Goal: Book appointment/travel/reservation

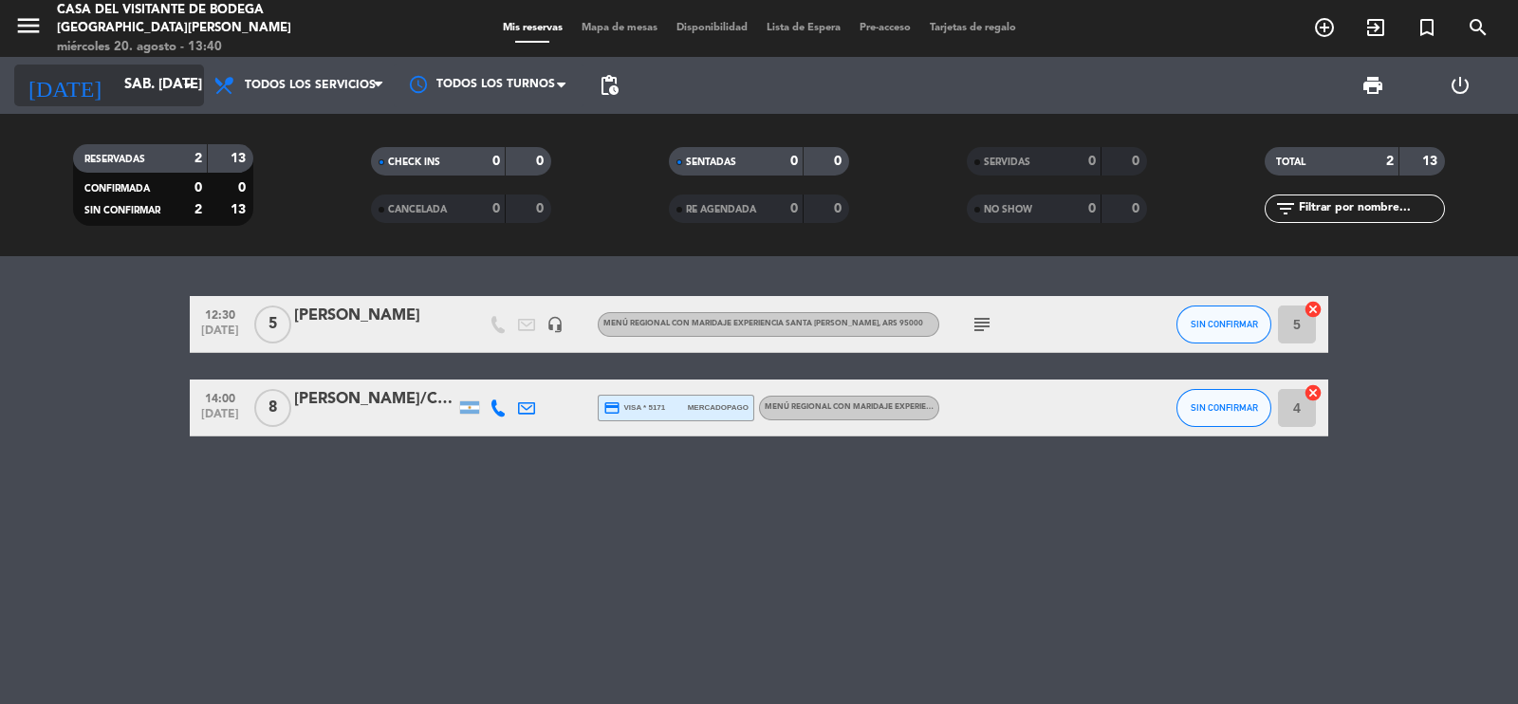
click at [116, 83] on input "sáb. [DATE]" at bounding box center [206, 85] width 183 height 36
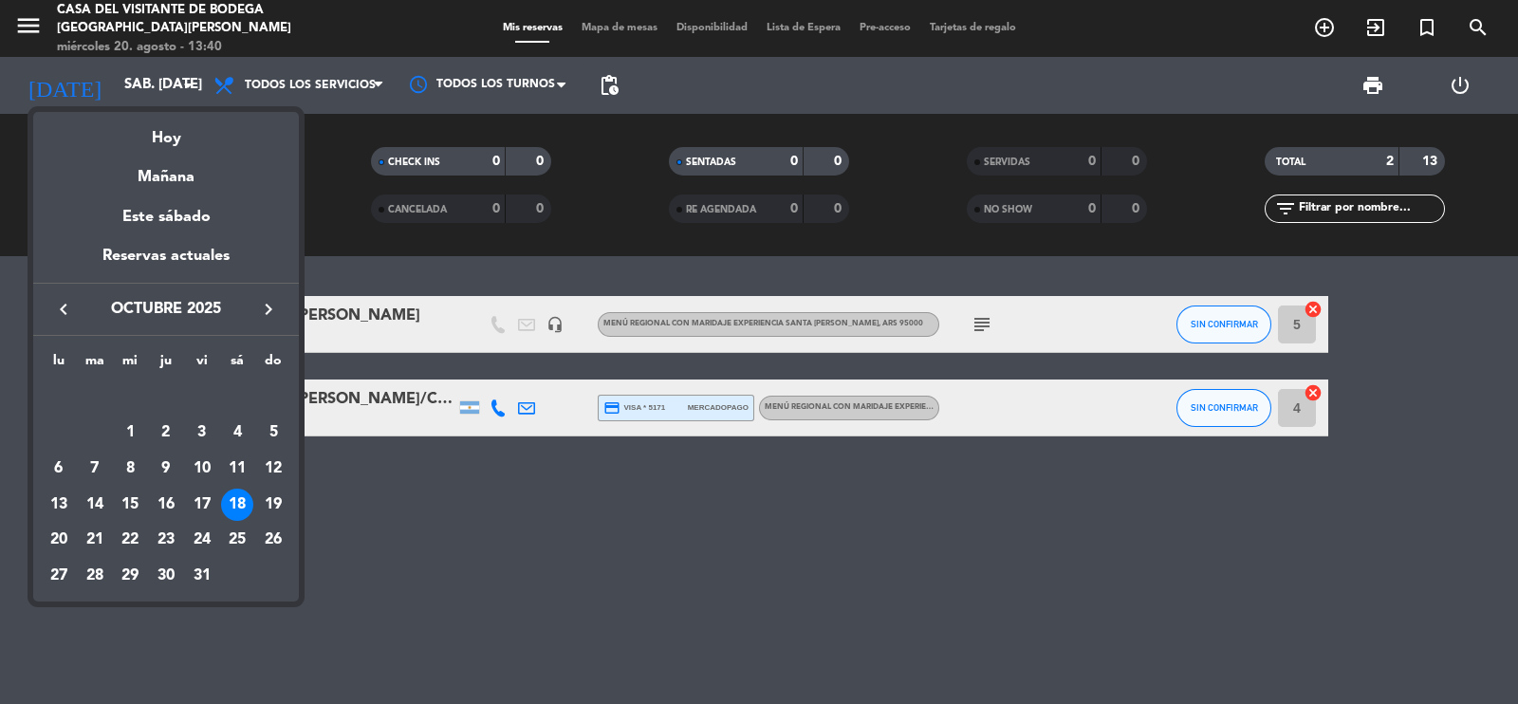
click at [52, 301] on icon "keyboard_arrow_left" at bounding box center [63, 309] width 23 height 23
click at [270, 304] on icon "keyboard_arrow_right" at bounding box center [268, 309] width 23 height 23
click at [166, 423] on div "4" at bounding box center [166, 433] width 32 height 32
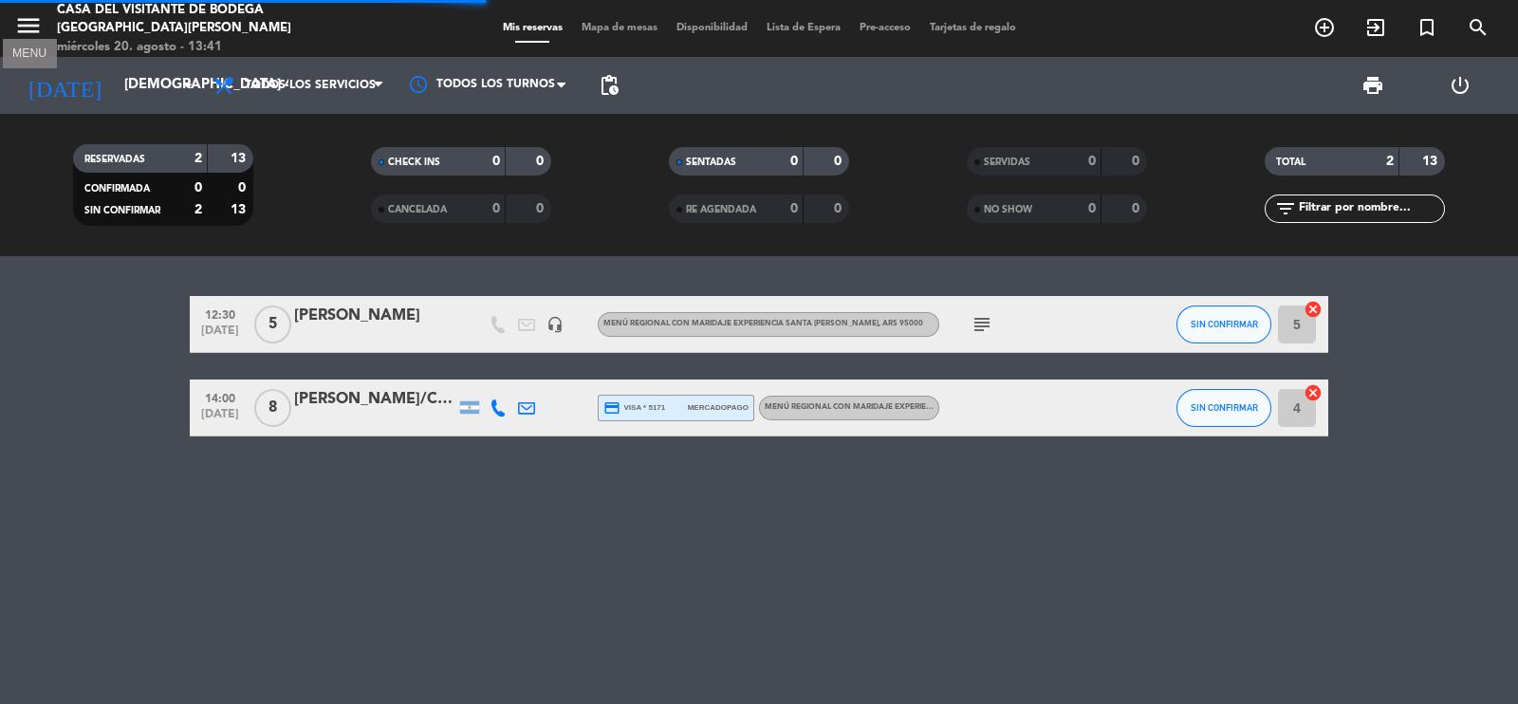
click at [25, 30] on icon "menu" at bounding box center [28, 25] width 28 height 28
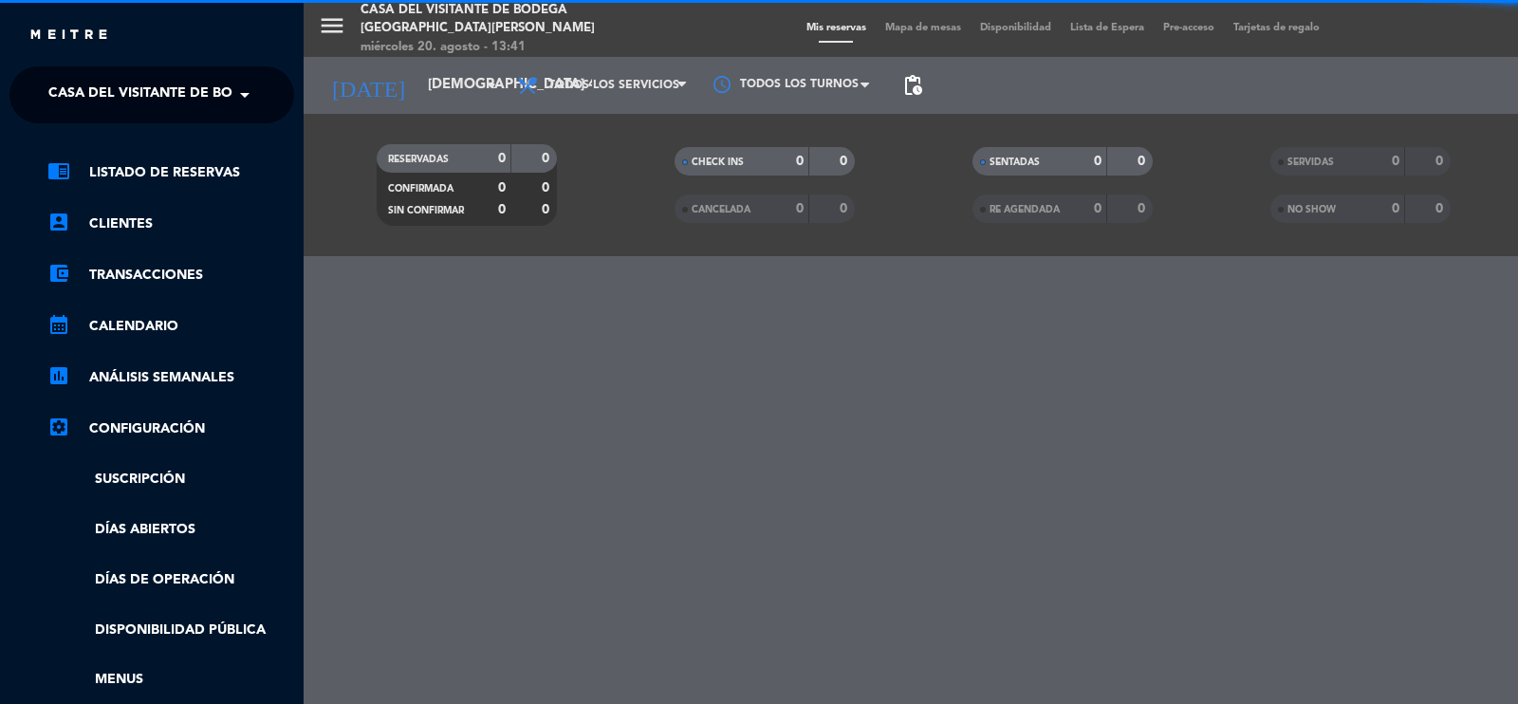
click at [103, 91] on span "Casa del Visitante de Bodega [GEOGRAPHIC_DATA][PERSON_NAME]" at bounding box center [286, 95] width 477 height 40
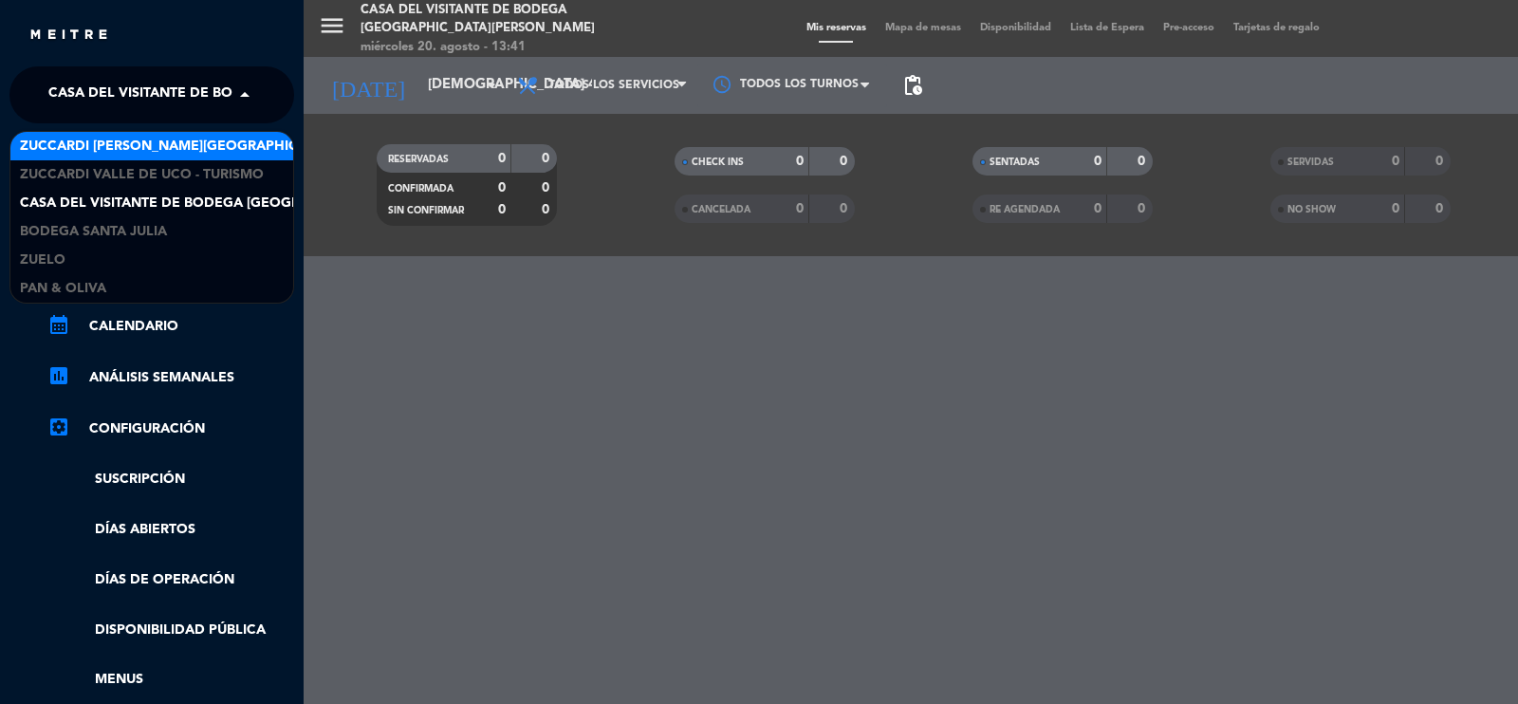
click at [156, 145] on span "Zuccardi [PERSON_NAME][GEOGRAPHIC_DATA] - Restaurant [PERSON_NAME][GEOGRAPHIC_D…" at bounding box center [358, 147] width 676 height 22
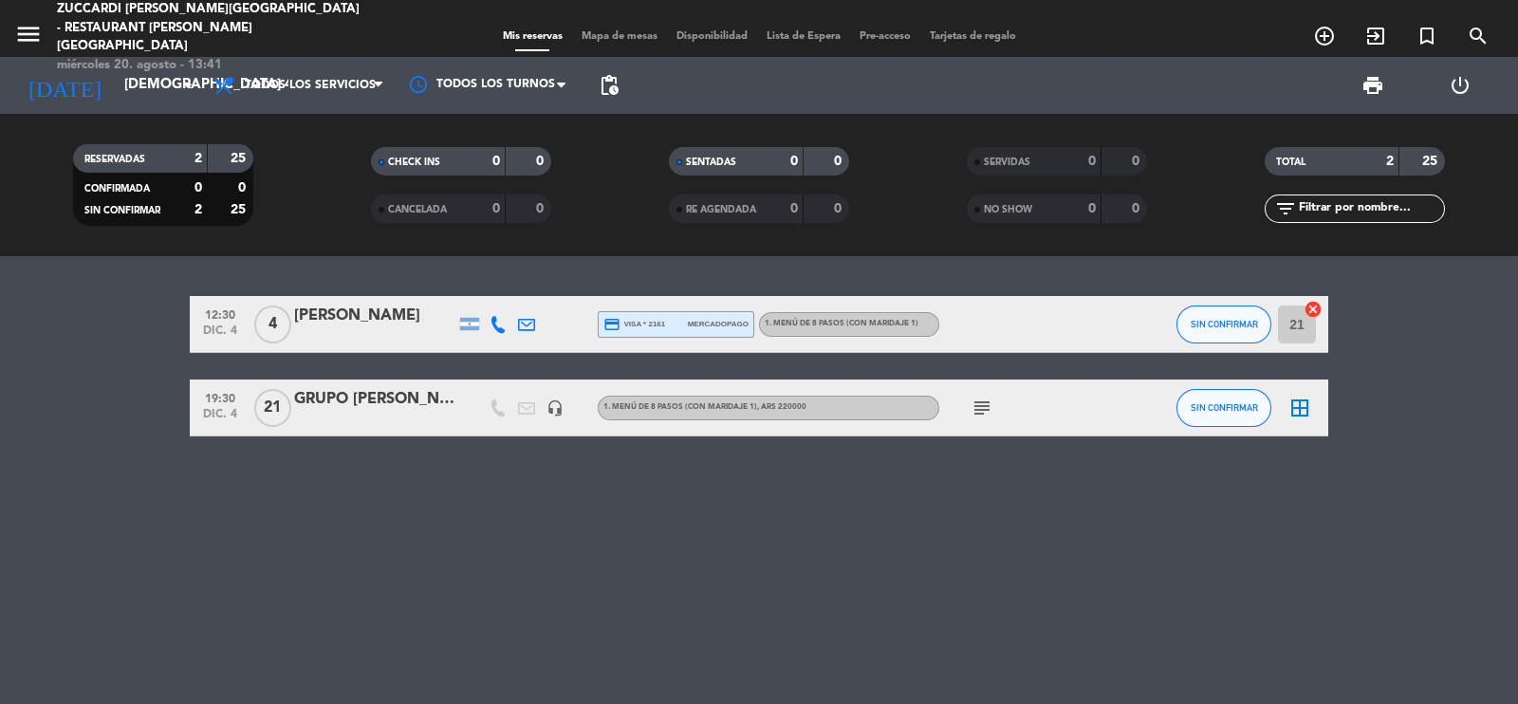
click at [973, 403] on icon "subject" at bounding box center [982, 408] width 23 height 23
click at [25, 20] on icon "menu" at bounding box center [28, 34] width 28 height 28
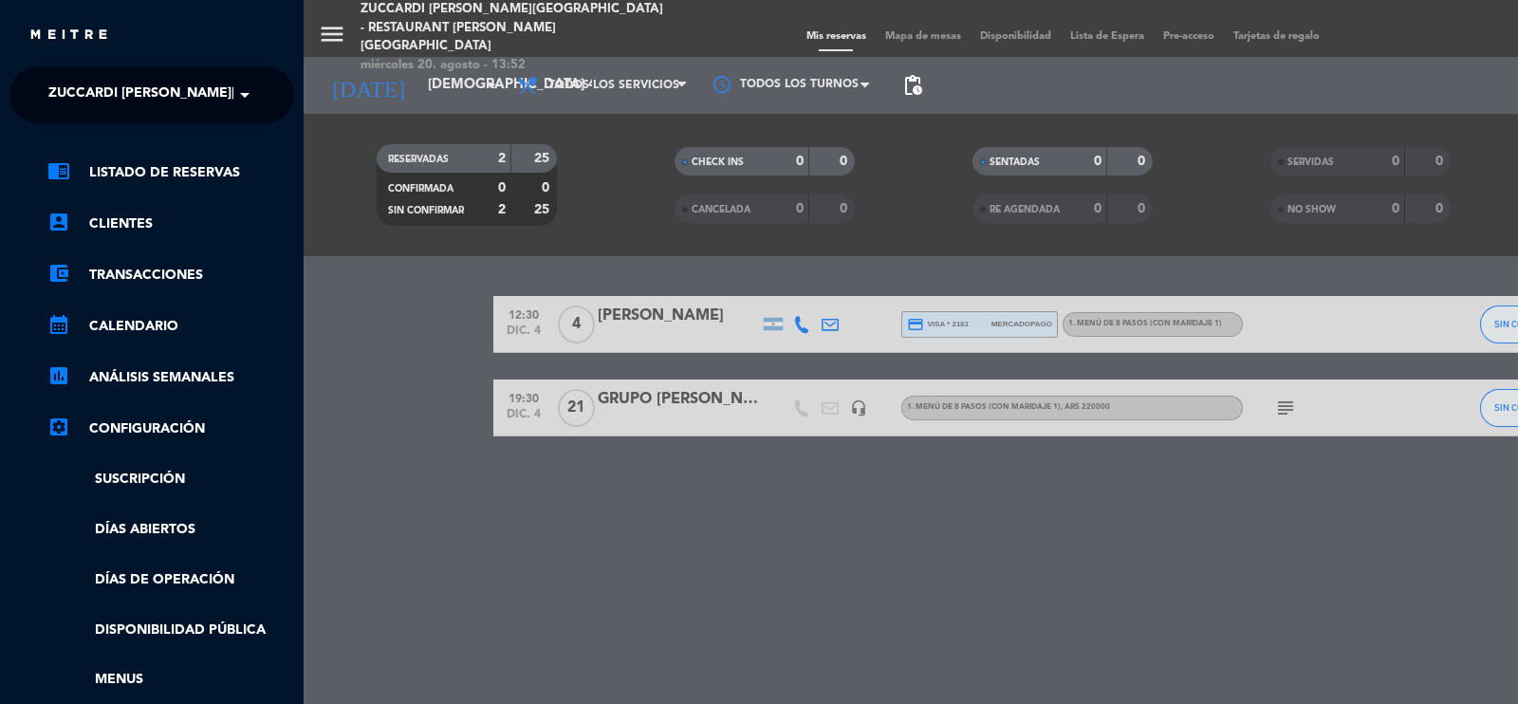
drag, startPoint x: 386, startPoint y: 87, endPoint x: 294, endPoint y: 92, distance: 92.2
click at [380, 86] on div "menu Zuccardi [PERSON_NAME][GEOGRAPHIC_DATA] - Restaurant [PERSON_NAME][GEOGRAP…" at bounding box center [1063, 352] width 1518 height 704
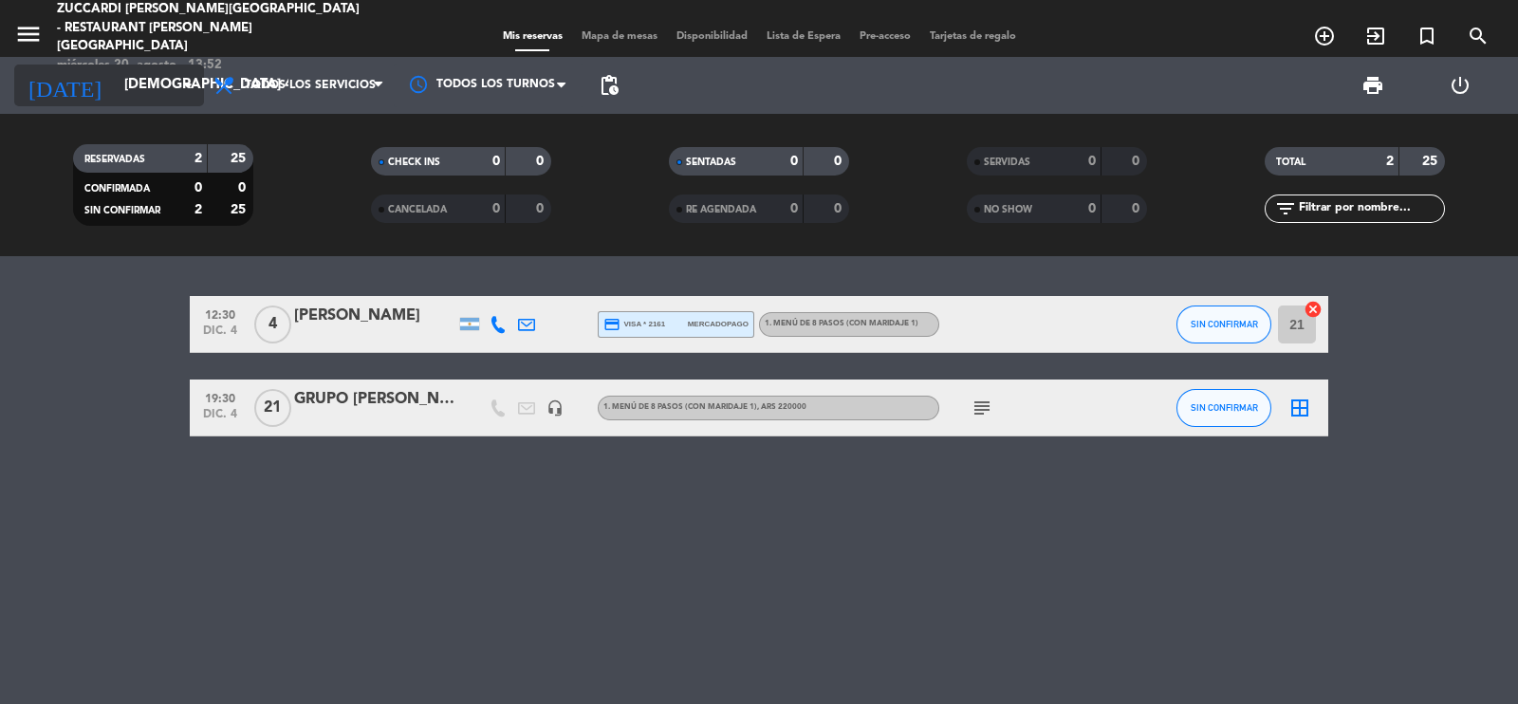
click at [115, 75] on input "[DEMOGRAPHIC_DATA] 4 dic." at bounding box center [206, 85] width 183 height 36
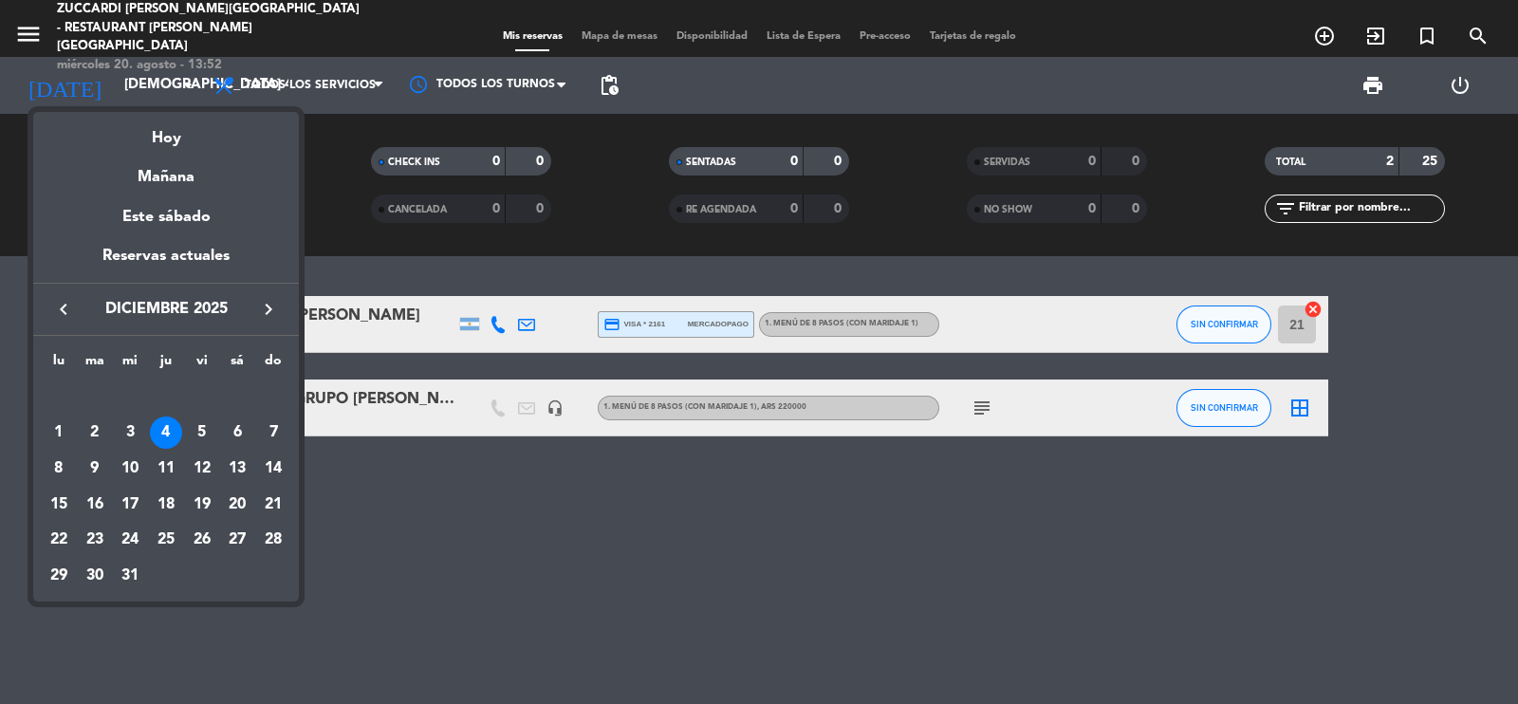
click at [60, 301] on icon "keyboard_arrow_left" at bounding box center [63, 309] width 23 height 23
click at [133, 429] on div "1" at bounding box center [130, 433] width 32 height 32
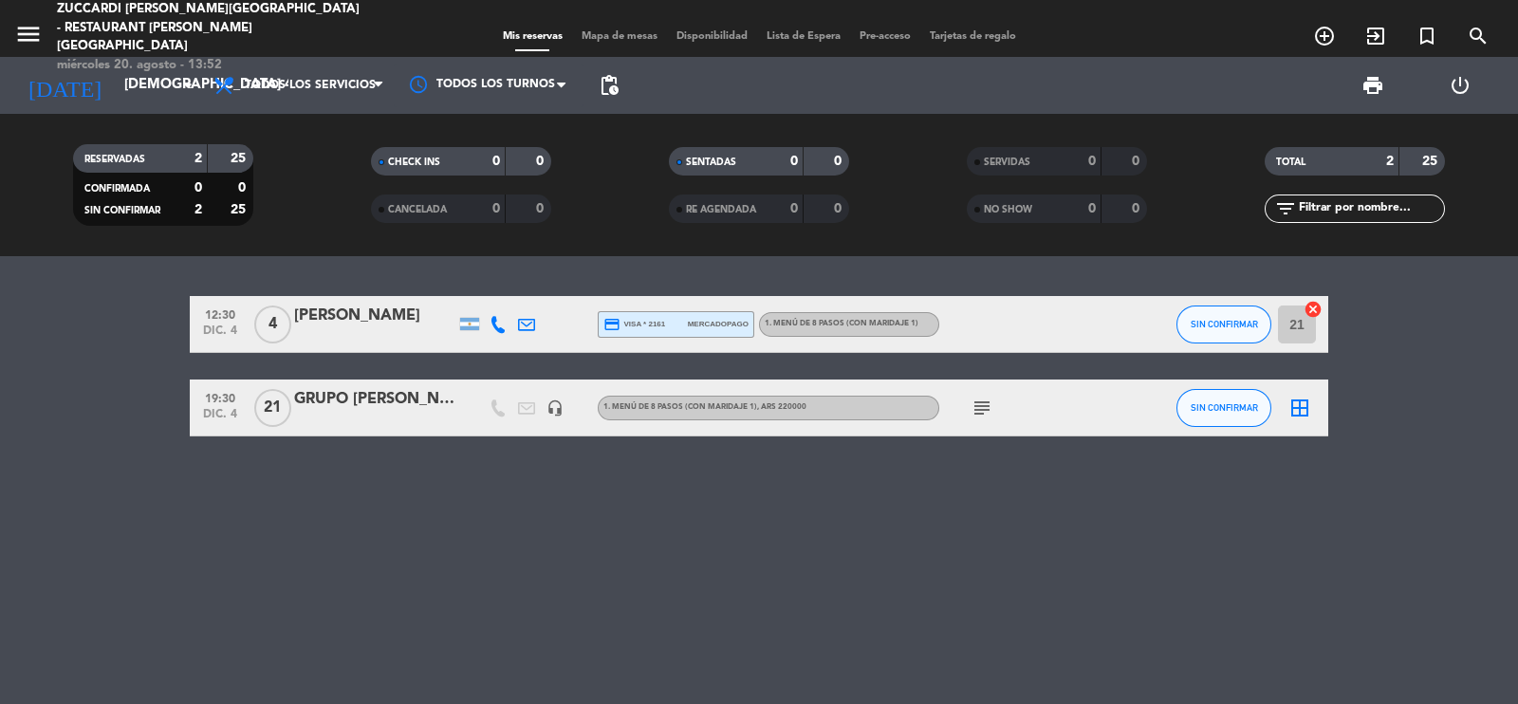
type input "mié. [DATE]"
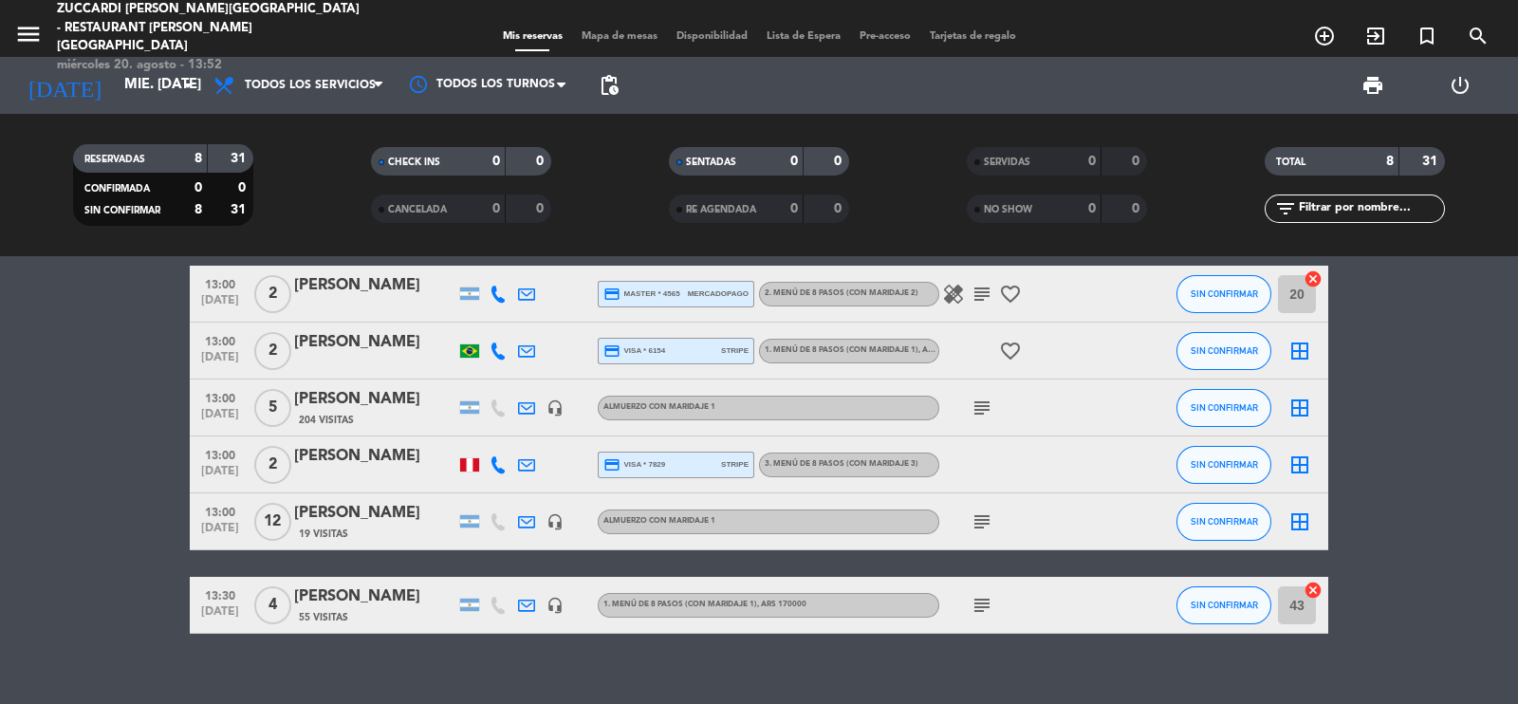
scroll to position [196, 0]
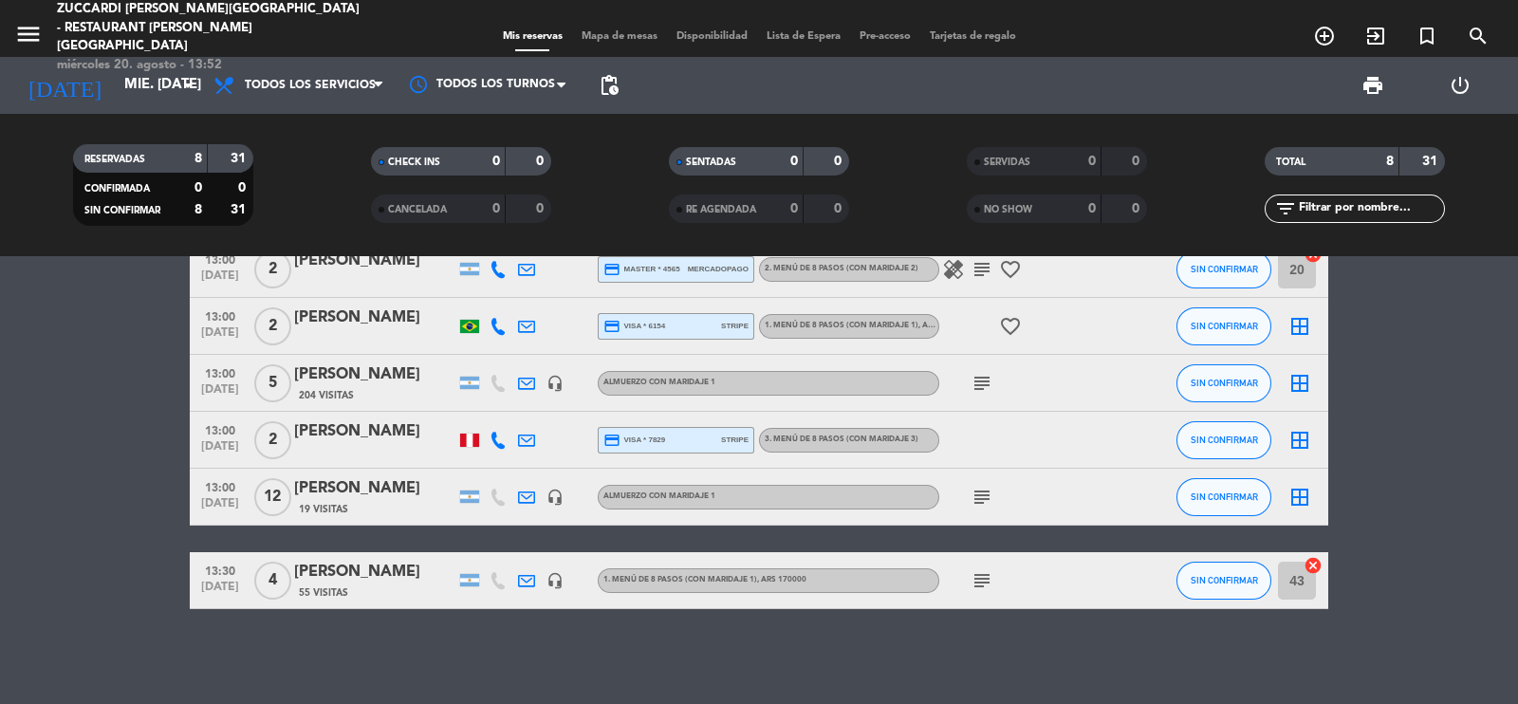
click at [972, 500] on icon "subject" at bounding box center [982, 497] width 23 height 23
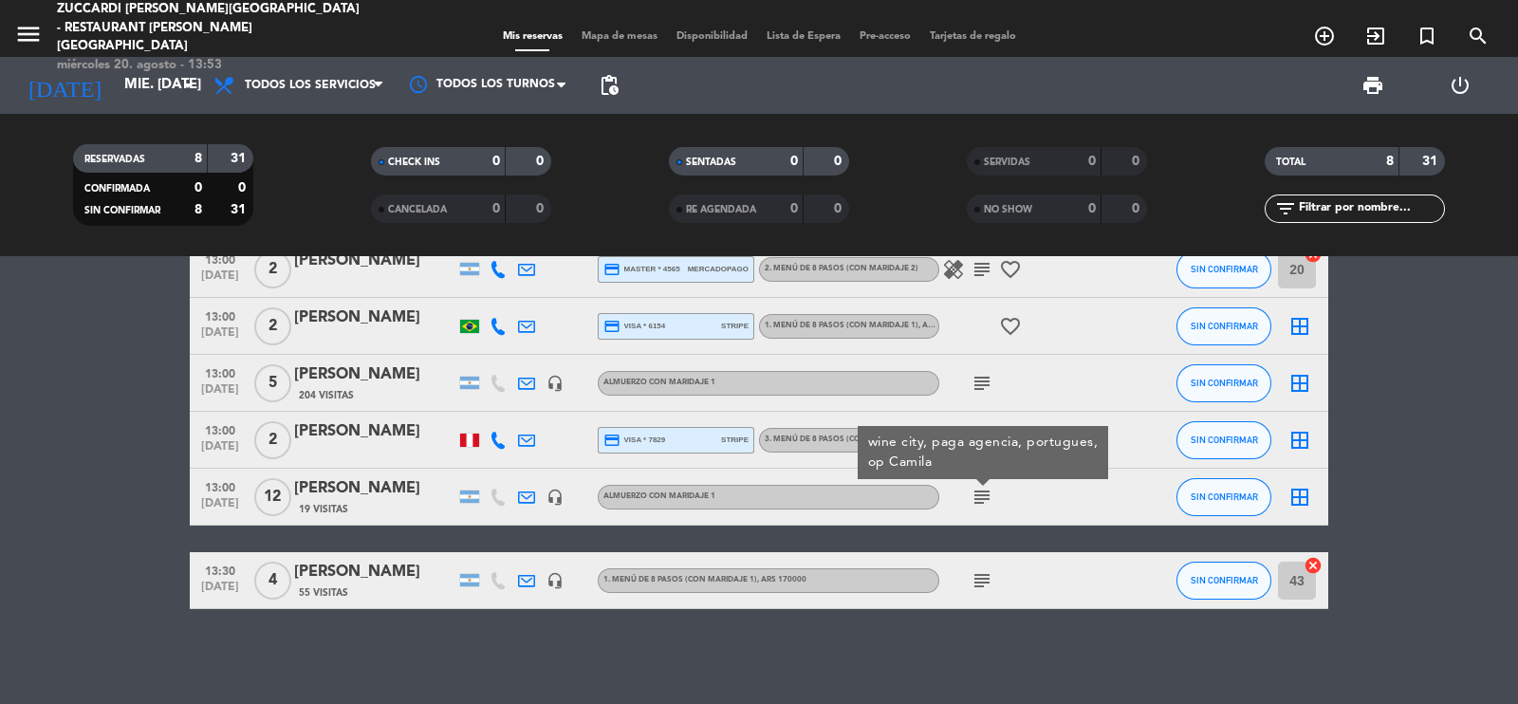
click at [421, 486] on div "[PERSON_NAME]" at bounding box center [374, 488] width 161 height 25
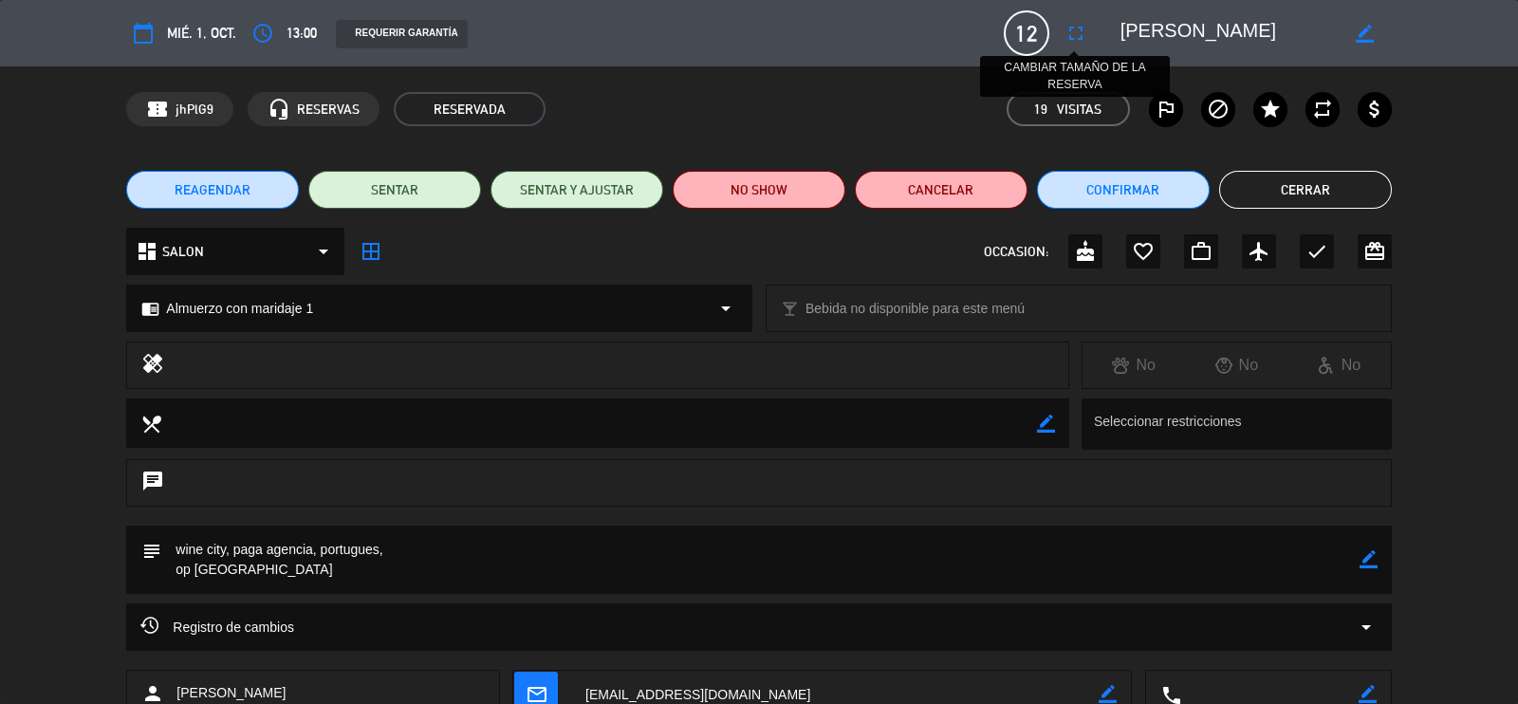
click at [1083, 34] on icon "fullscreen" at bounding box center [1076, 33] width 23 height 23
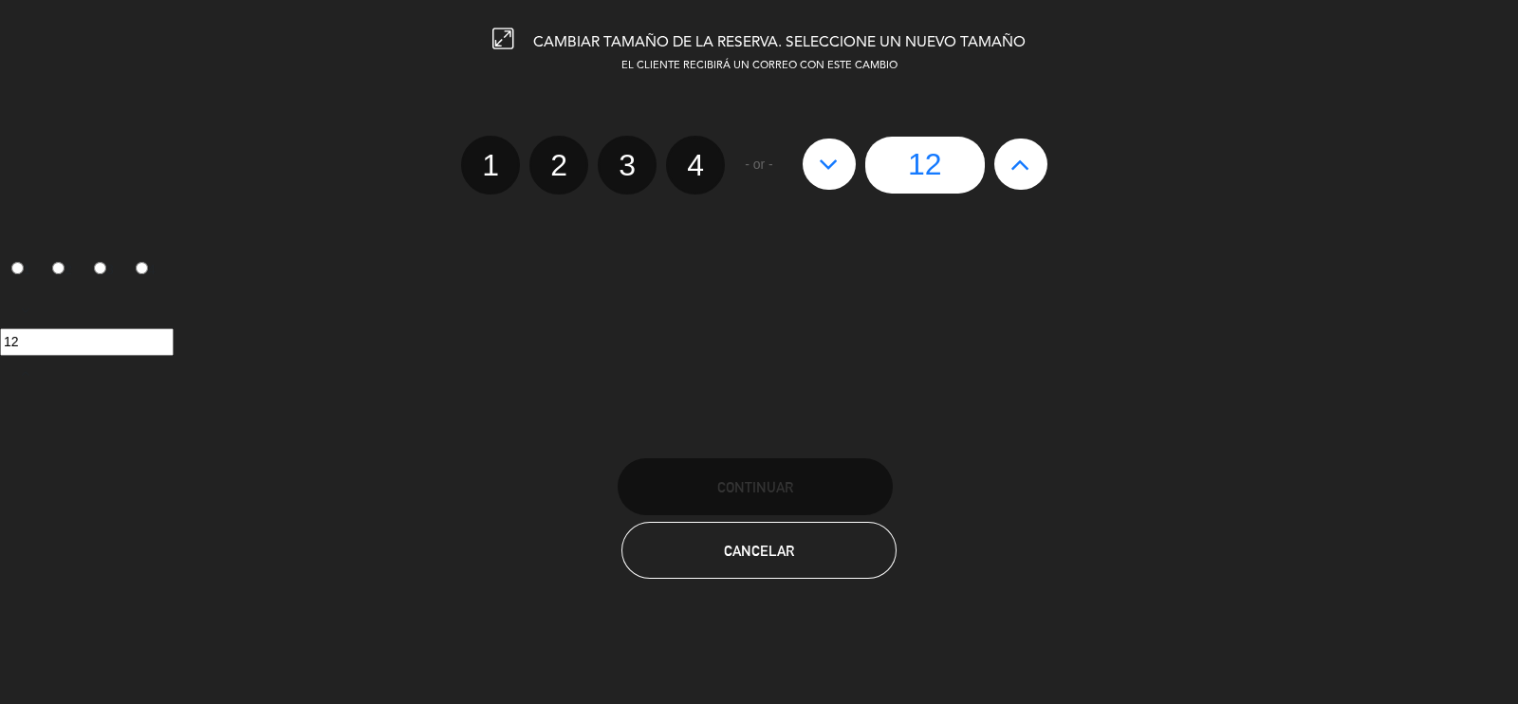
click at [1033, 164] on button at bounding box center [1021, 164] width 53 height 51
type input "13"
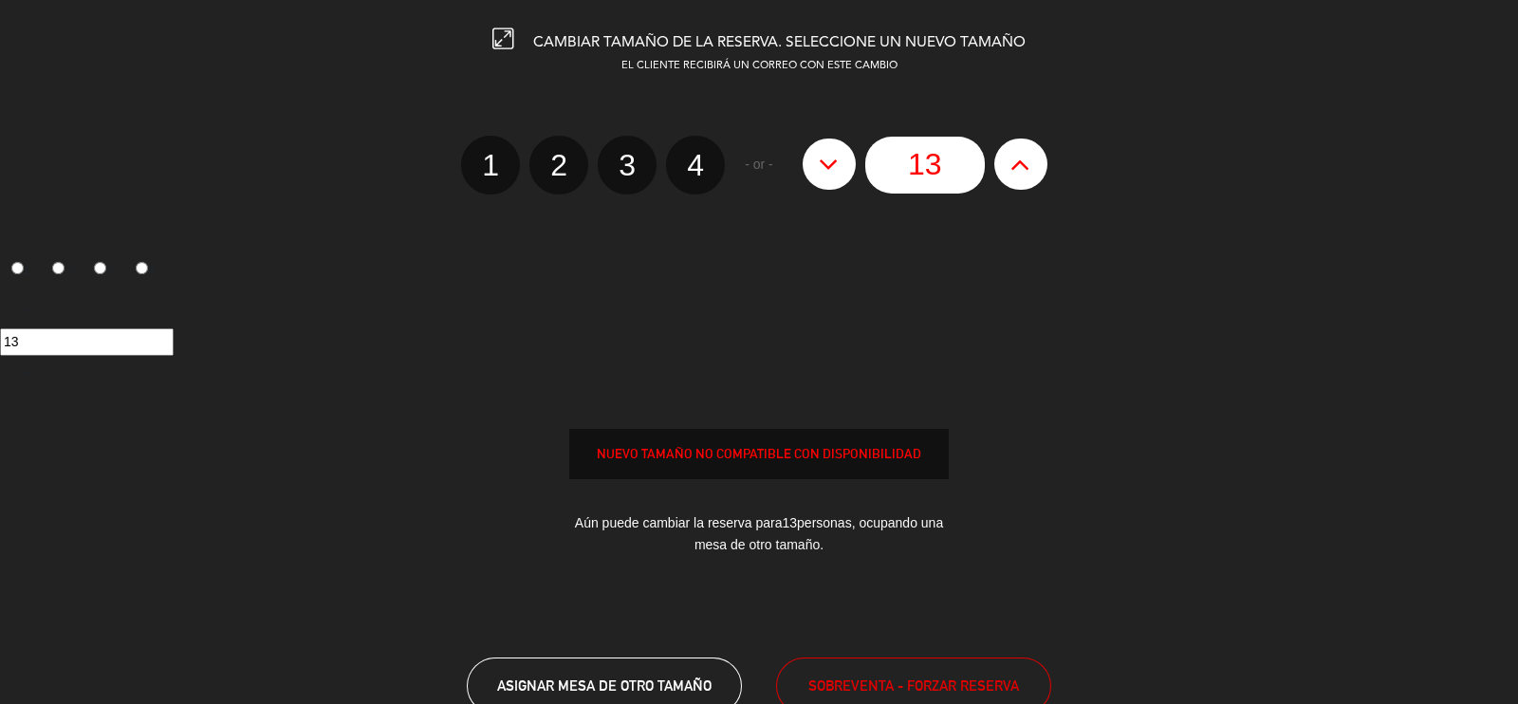
click at [1033, 164] on button at bounding box center [1021, 164] width 53 height 51
type input "14"
click at [963, 683] on span "SOBREVENTA - FORZAR RESERVA" at bounding box center [914, 686] width 211 height 22
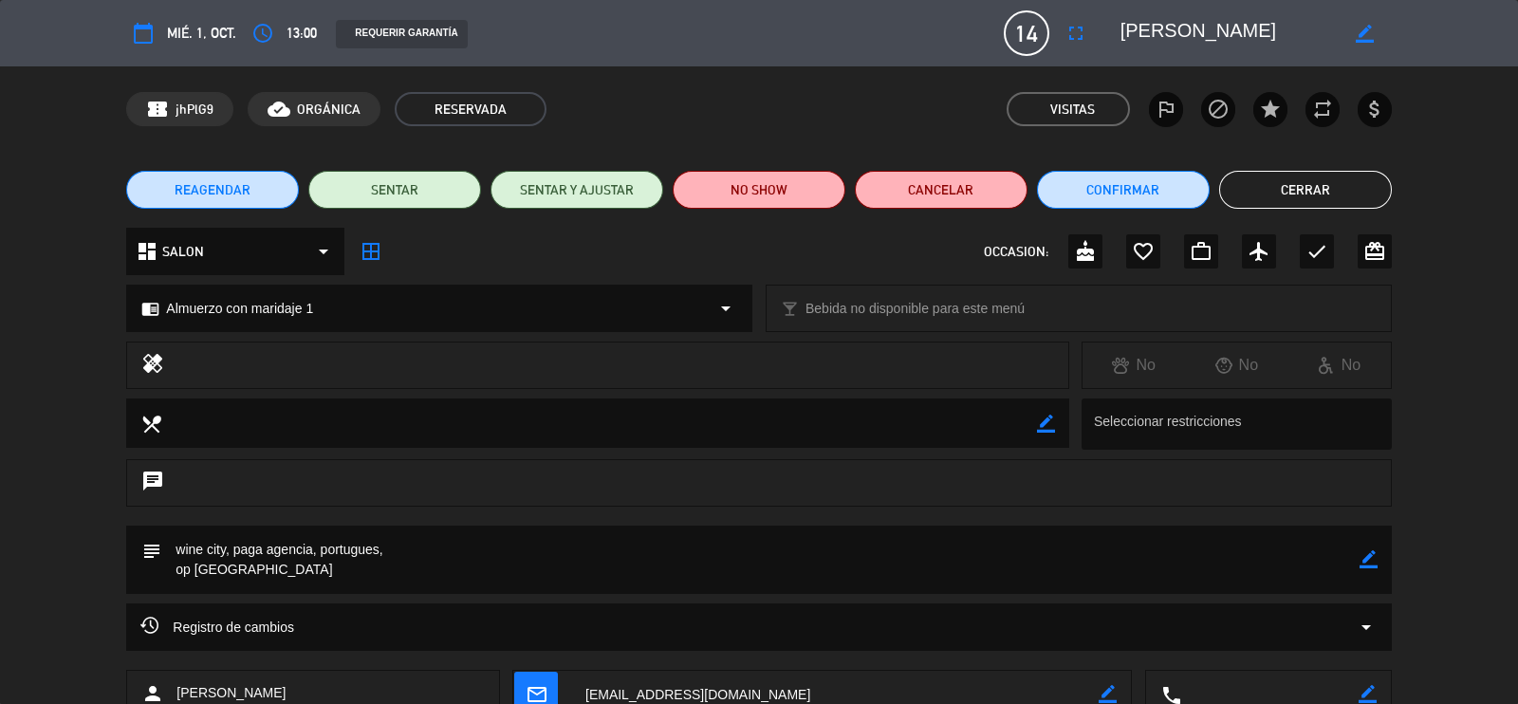
click at [1313, 176] on button "Cerrar" at bounding box center [1306, 190] width 173 height 38
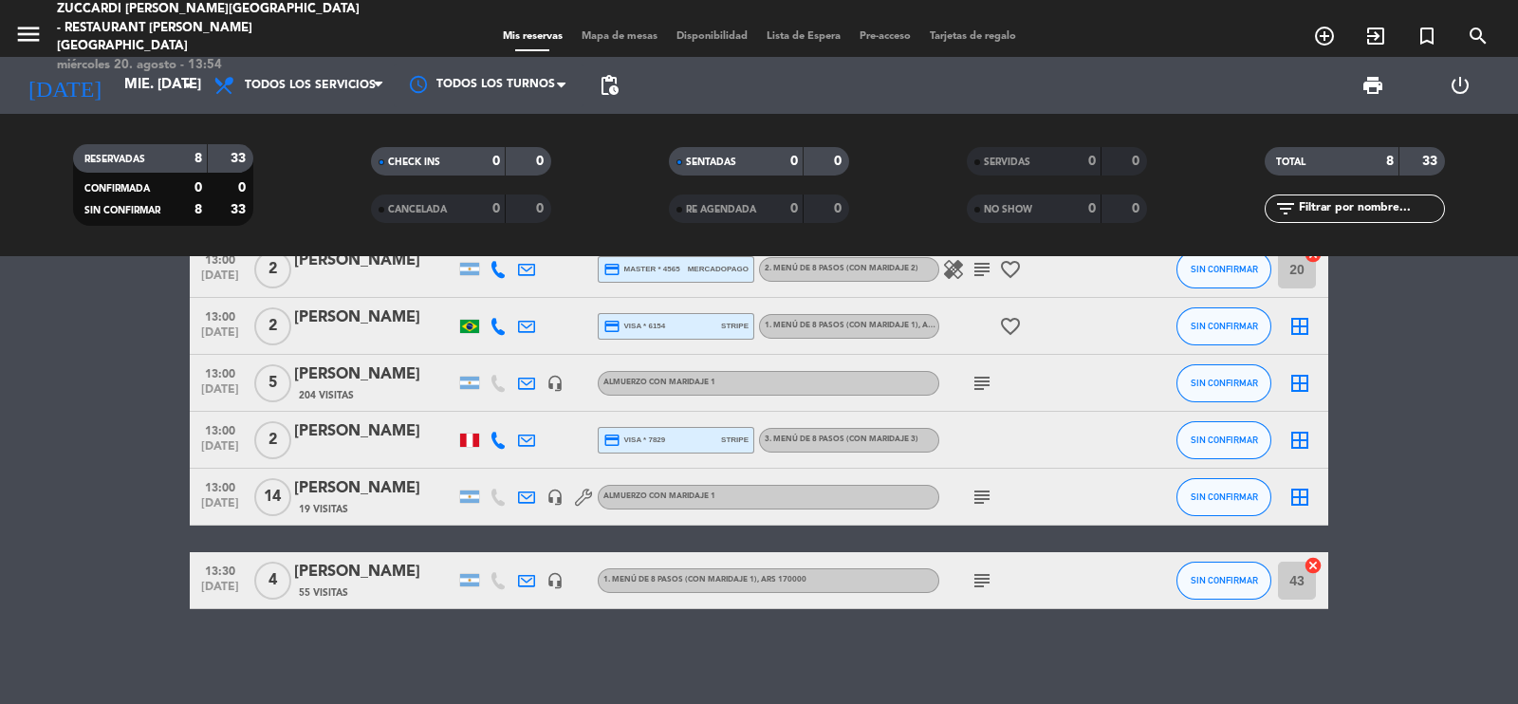
click at [384, 497] on div "[PERSON_NAME]" at bounding box center [374, 488] width 161 height 25
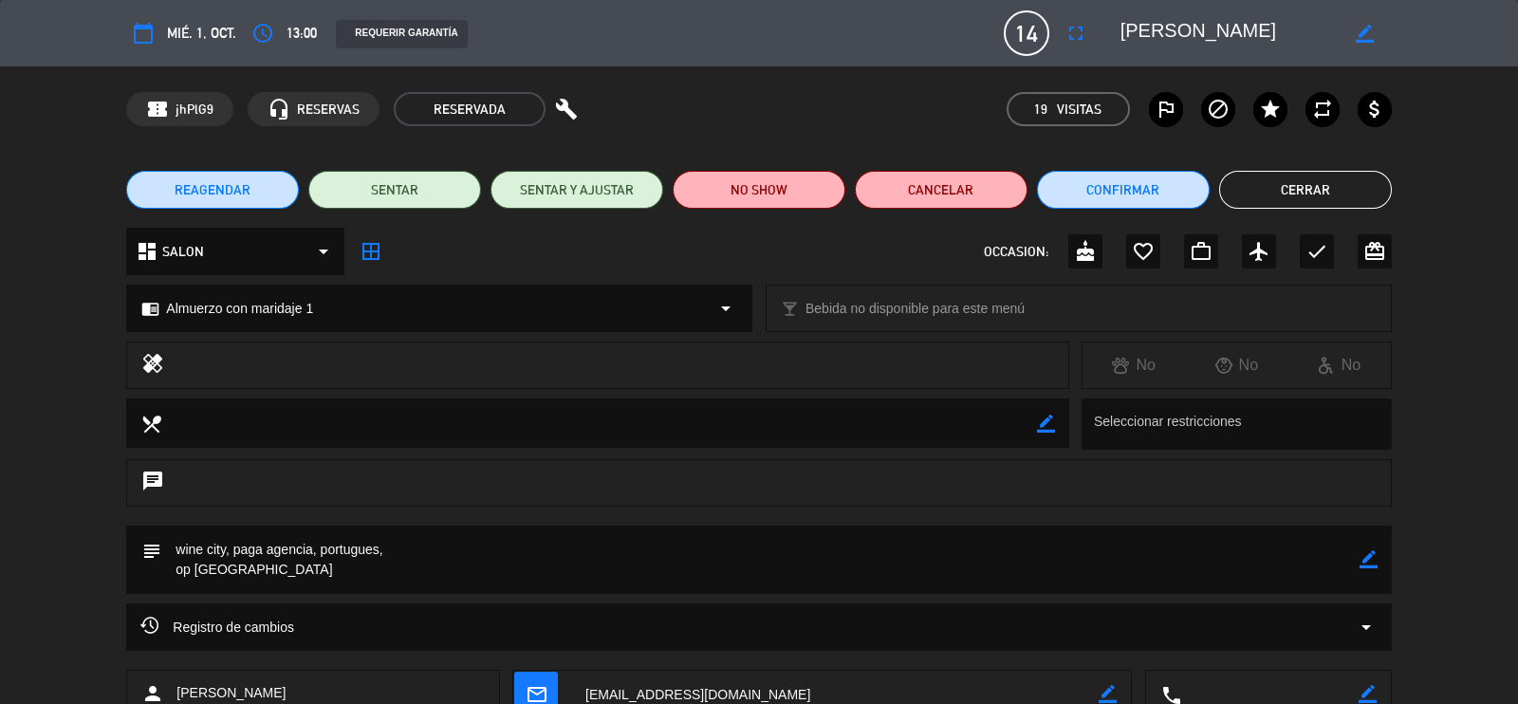
click at [1362, 28] on icon "border_color" at bounding box center [1365, 34] width 18 height 18
click at [1123, 30] on textarea at bounding box center [1229, 33] width 217 height 34
type textarea "GRUPO [PERSON_NAME]"
click at [1155, 215] on div "REAGENDAR SENTAR SENTAR Y AJUSTAR NO SHOW Cancelar Confirmar Cerrar" at bounding box center [759, 190] width 1518 height 76
click at [1154, 211] on div "REAGENDAR SENTAR SENTAR Y AJUSTAR NO SHOW Cancelar Confirmar Cerrar" at bounding box center [759, 190] width 1518 height 76
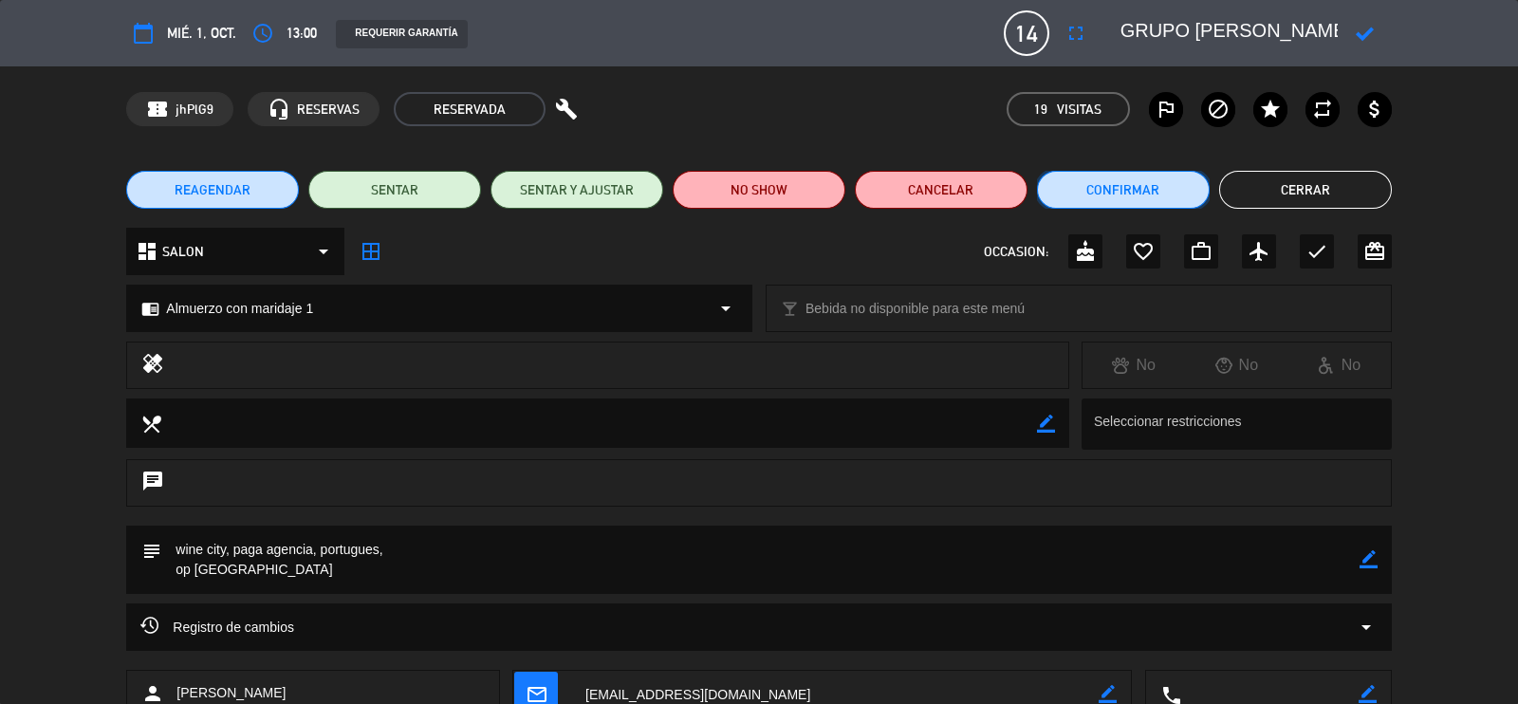
click at [1158, 181] on button "Confirmar" at bounding box center [1123, 190] width 173 height 38
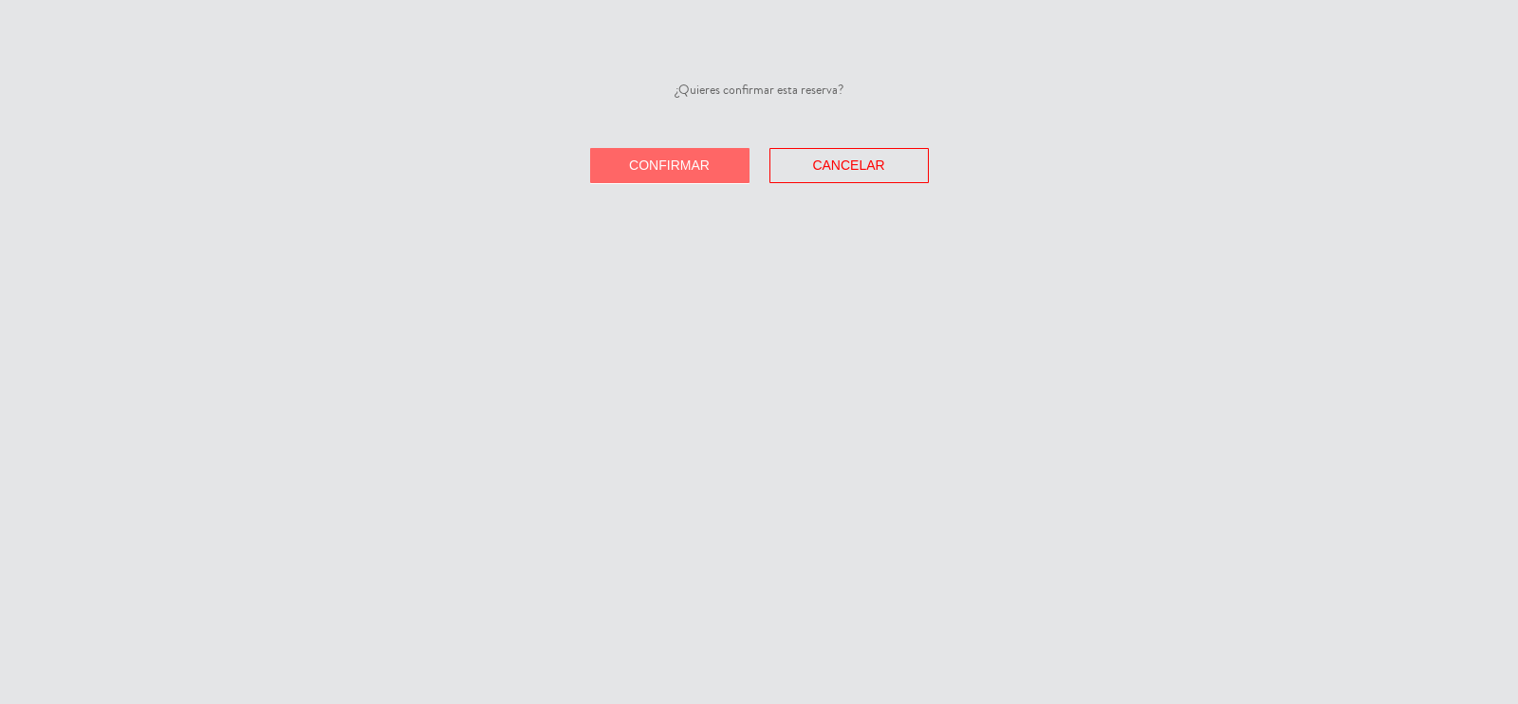
drag, startPoint x: 693, startPoint y: 158, endPoint x: 757, endPoint y: 162, distance: 64.6
click at [710, 157] on button "Confirmar" at bounding box center [669, 165] width 159 height 35
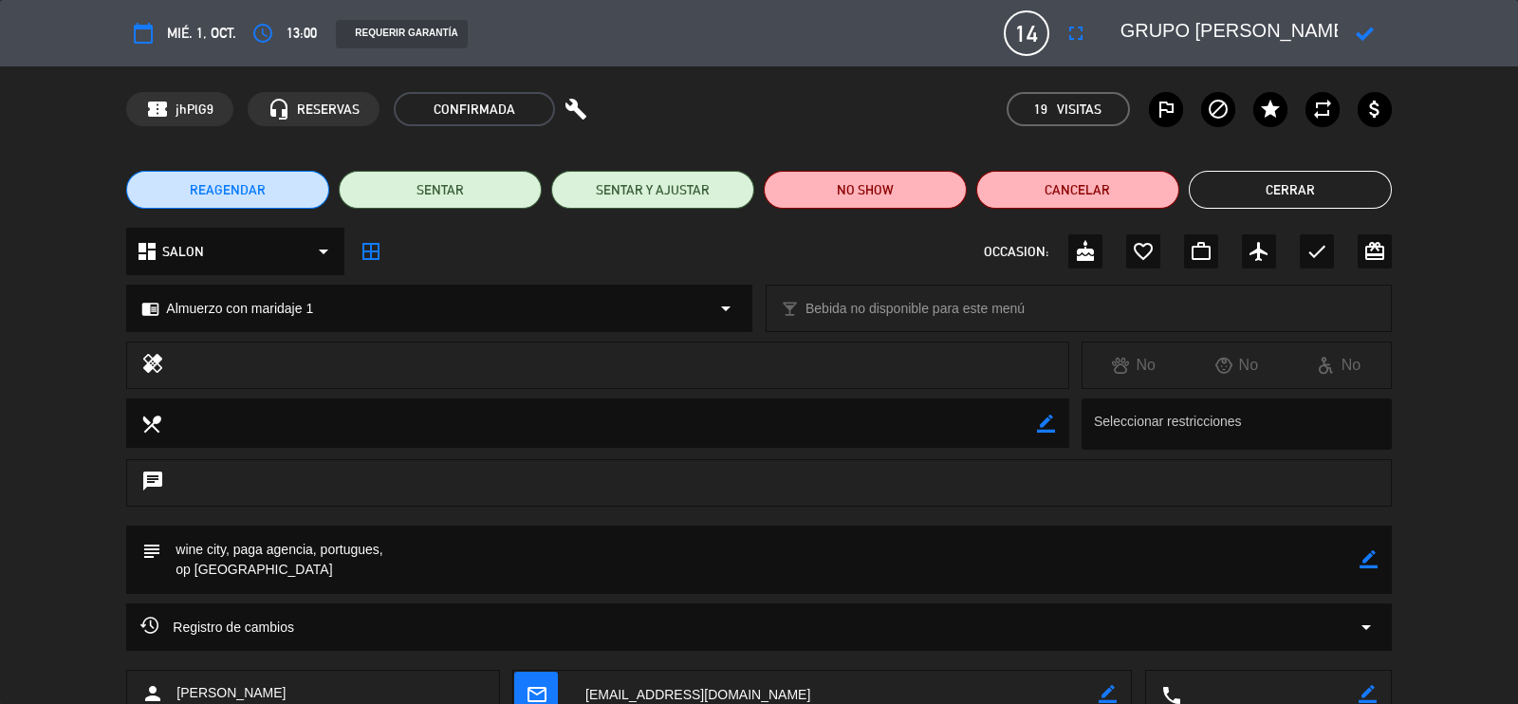
drag, startPoint x: 1321, startPoint y: 193, endPoint x: 1378, endPoint y: 14, distance: 187.3
click at [1324, 171] on button "Cerrar" at bounding box center [1290, 190] width 203 height 38
